Goal: Task Accomplishment & Management: Manage account settings

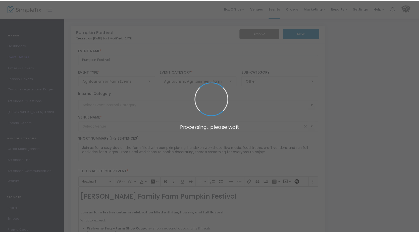
scroll to position [346, 0]
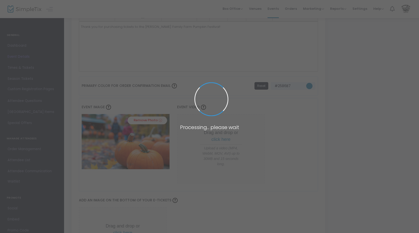
type input "[PERSON_NAME] Family Farm"
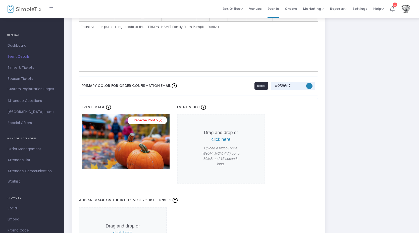
click at [22, 68] on span "Times & Tickets" at bounding box center [32, 68] width 49 height 7
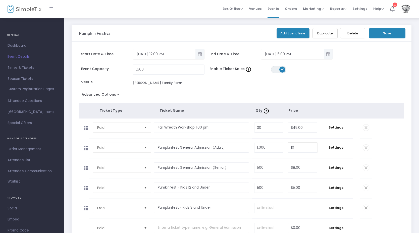
click at [296, 148] on input "10" at bounding box center [302, 148] width 28 height 10
type input "$12.00"
click at [299, 168] on input "8" at bounding box center [302, 168] width 28 height 10
type input "$10.00"
click at [295, 188] on input "5" at bounding box center [302, 188] width 28 height 10
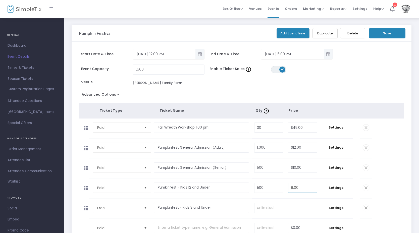
type input "$8.00"
click at [387, 194] on tbody "Paid Required. Pumkinfest - Kids 12 and Under Required. 500 Required. $8.00 Req…" at bounding box center [241, 189] width 325 height 20
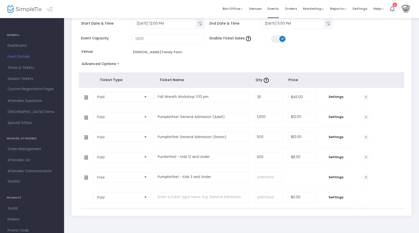
scroll to position [53, 0]
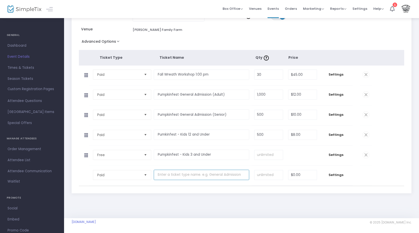
click at [198, 175] on input "text" at bounding box center [202, 175] width 96 height 10
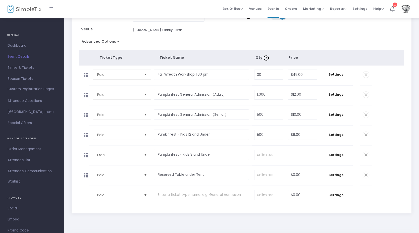
type input "Reserved Table under Tent"
click at [298, 176] on input "0" at bounding box center [302, 175] width 28 height 10
type input "$0.00"
click at [232, 175] on input "Reserved Table under Tent" at bounding box center [202, 175] width 96 height 10
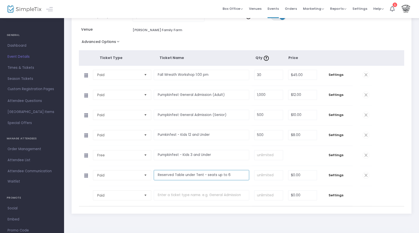
type input "Reserved Table under Tent - seats up to 6"
click at [295, 175] on input "0" at bounding box center [302, 176] width 28 height 10
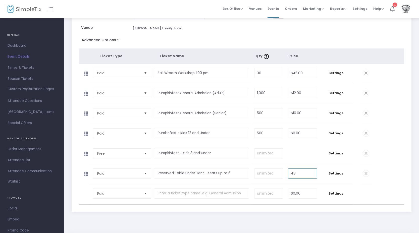
scroll to position [55, 0]
type input "$48.00"
click at [273, 176] on input "0" at bounding box center [268, 173] width 28 height 10
drag, startPoint x: 263, startPoint y: 174, endPoint x: 254, endPoint y: 173, distance: 9.8
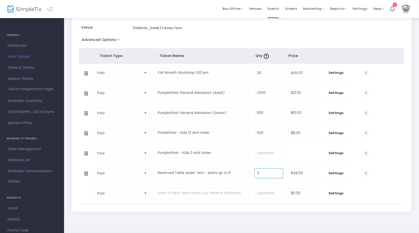
click at [254, 173] on td "3 Required." at bounding box center [269, 174] width 34 height 20
type input "10"
click at [394, 175] on tbody "Paid Required. Reserved Table under Tent - seats up to 6 Required. 10 Required.…" at bounding box center [241, 174] width 325 height 20
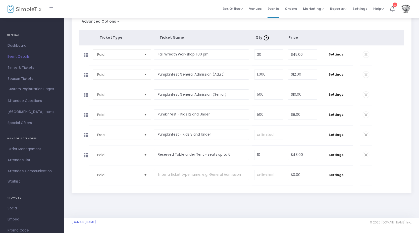
scroll to position [0, 0]
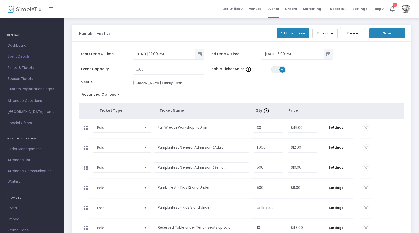
click at [389, 34] on button "Save" at bounding box center [387, 33] width 36 height 10
click at [236, 223] on button "button" at bounding box center [231, 222] width 13 height 8
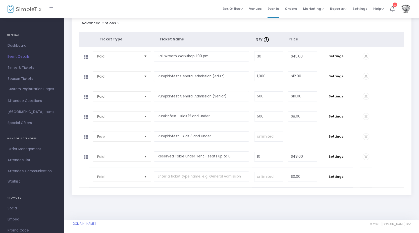
scroll to position [73, 0]
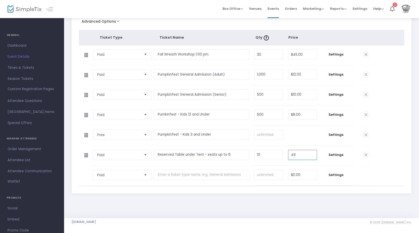
click at [300, 156] on input "48" at bounding box center [302, 155] width 28 height 10
type input "$50.00"
click at [403, 166] on tbody "Paid Required. $0.00 Settings Ticket Description Required. ON OFF Editor mode T…" at bounding box center [241, 176] width 325 height 20
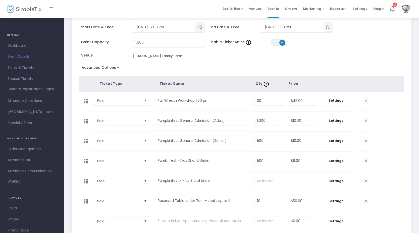
scroll to position [0, 0]
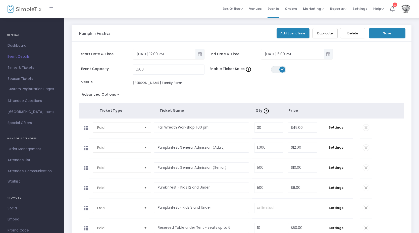
click at [395, 34] on button "Save" at bounding box center [387, 33] width 36 height 10
click at [236, 223] on button "button" at bounding box center [231, 222] width 13 height 8
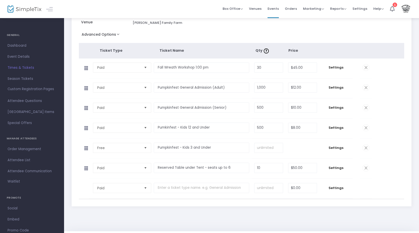
scroll to position [73, 0]
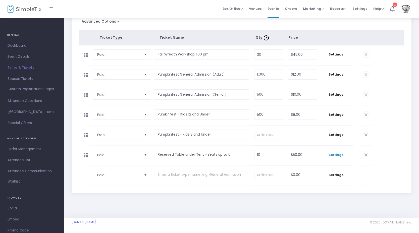
click at [336, 154] on span "Settings" at bounding box center [336, 154] width 28 height 5
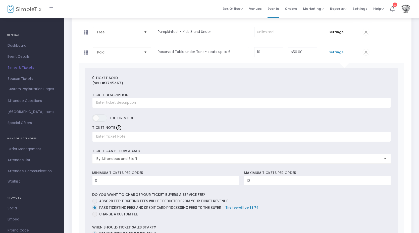
scroll to position [175, 0]
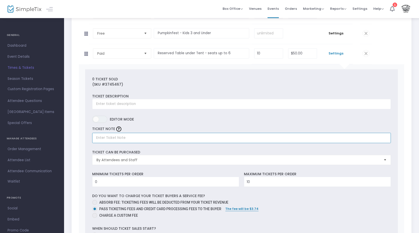
click at [128, 137] on input "text" at bounding box center [241, 138] width 299 height 10
